Goal: Transaction & Acquisition: Purchase product/service

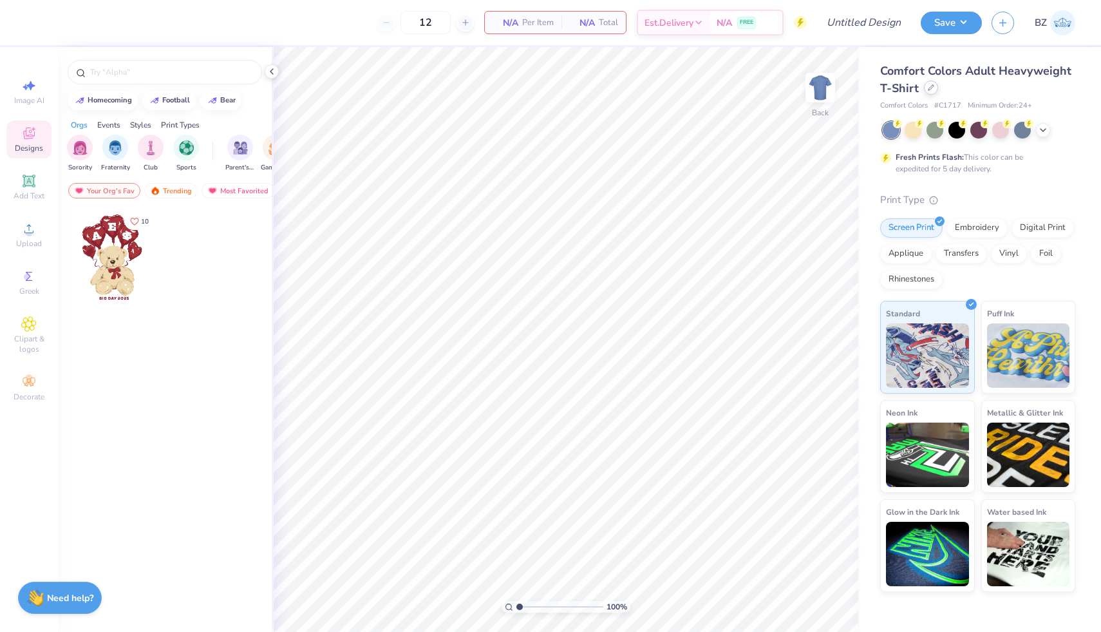
click at [930, 92] on div at bounding box center [931, 88] width 14 height 14
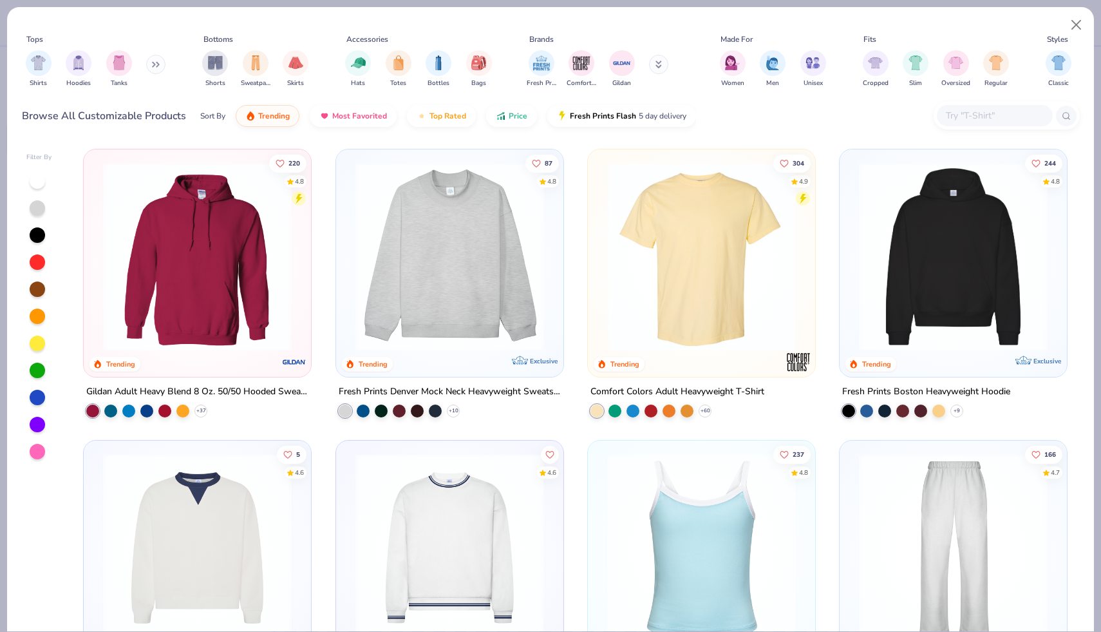
click at [971, 114] on input "text" at bounding box center [994, 115] width 99 height 15
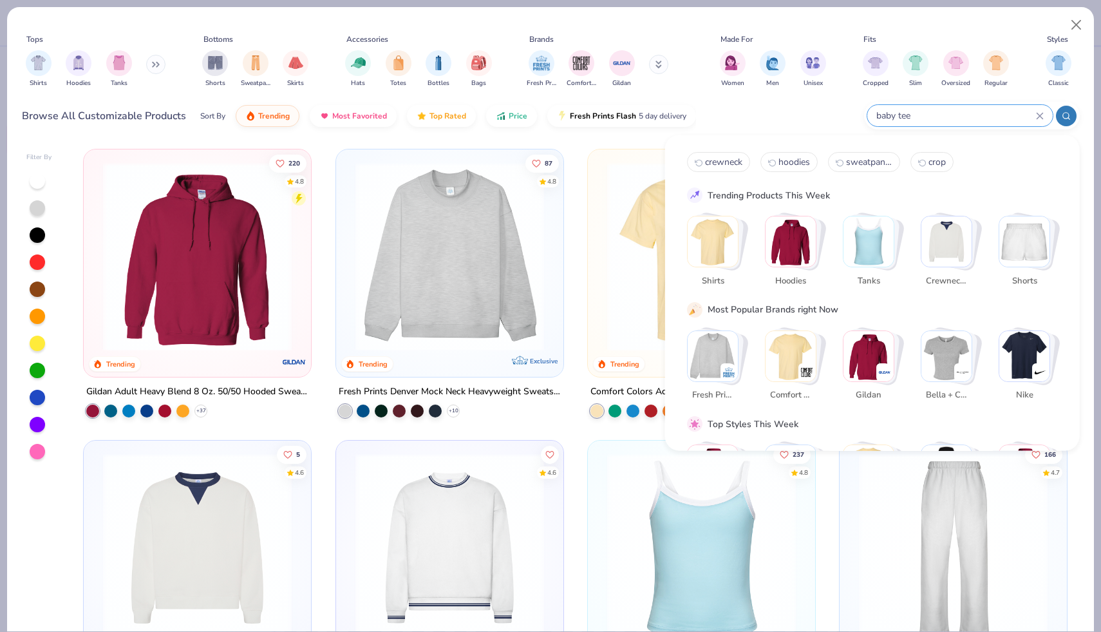
type input "baby tee"
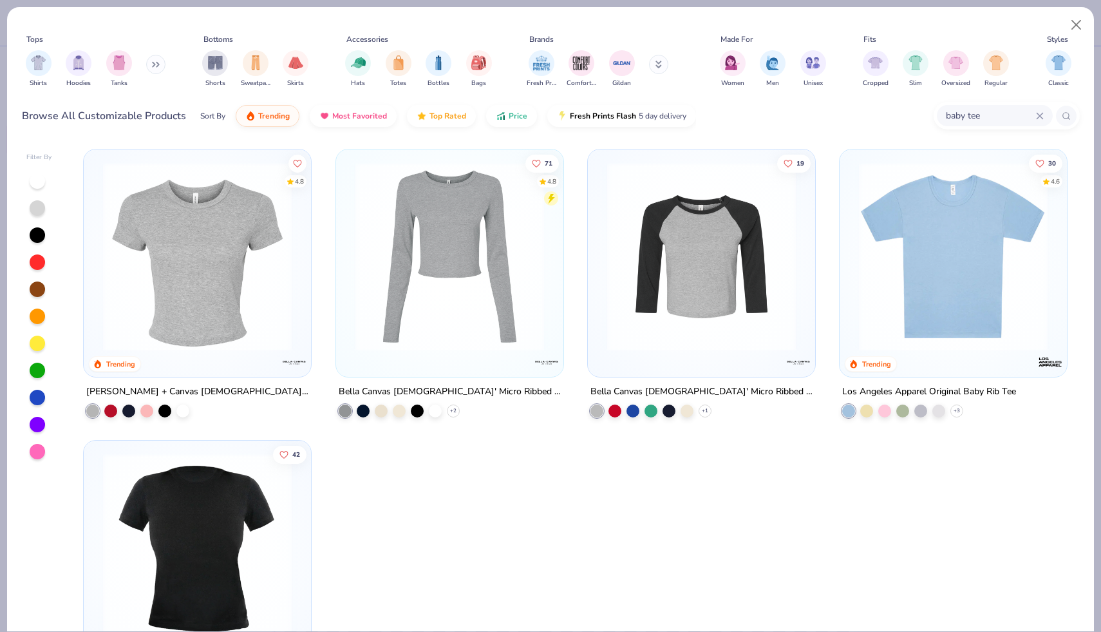
click at [251, 263] on img at bounding box center [198, 256] width 202 height 189
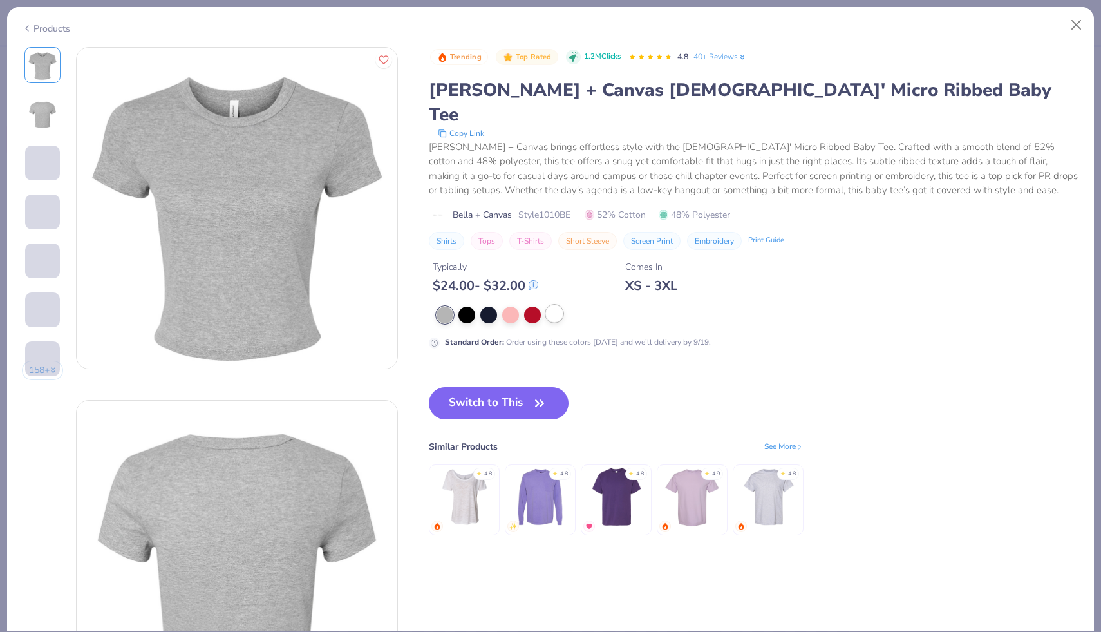
click at [562, 305] on div at bounding box center [554, 313] width 17 height 17
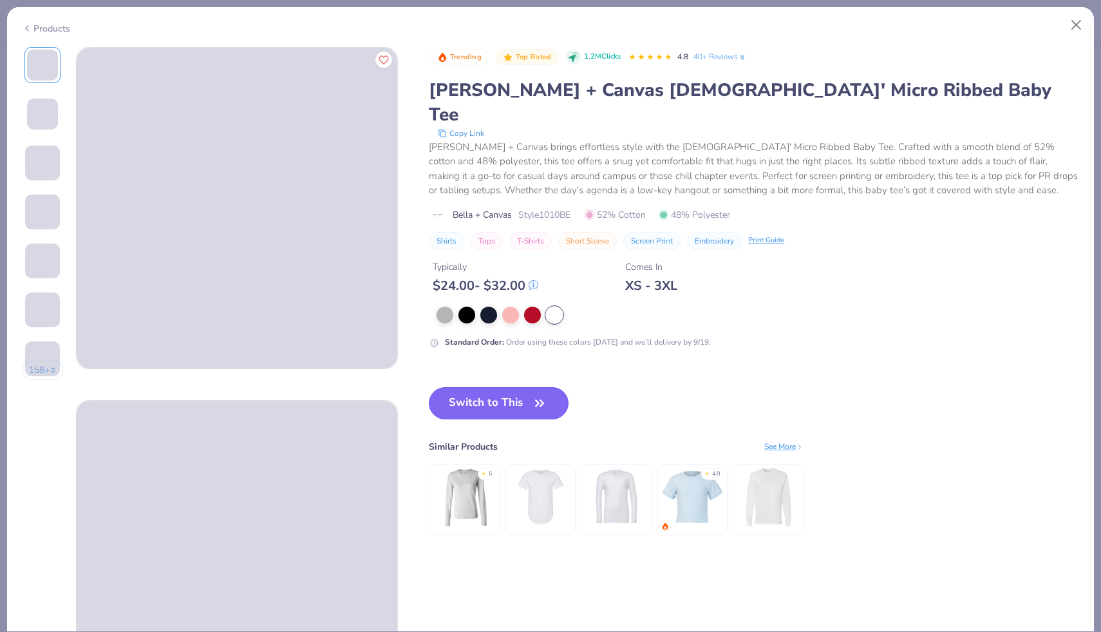
click at [509, 387] on button "Switch to This" at bounding box center [499, 403] width 140 height 32
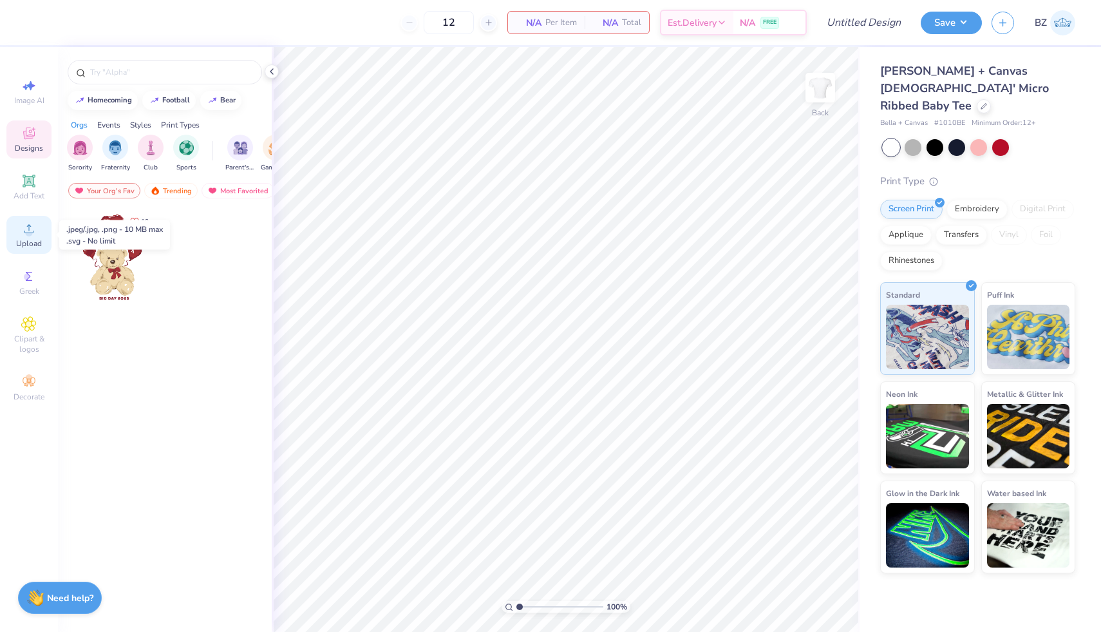
click at [29, 234] on circle at bounding box center [28, 232] width 7 height 7
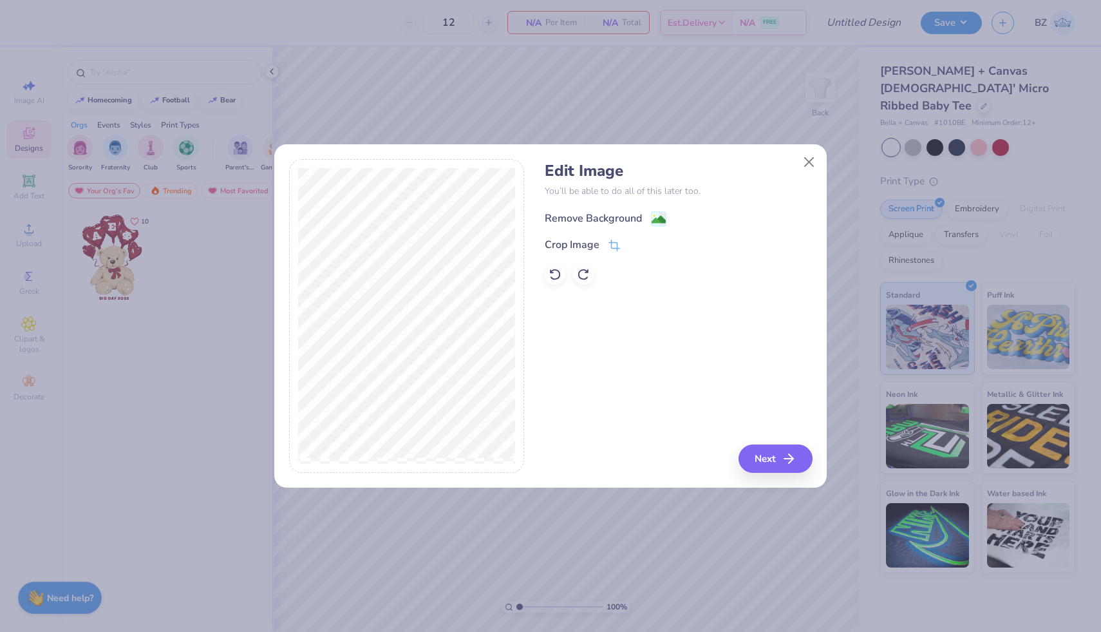
click at [661, 222] on image at bounding box center [659, 220] width 14 height 14
